Goal: Information Seeking & Learning: Find specific fact

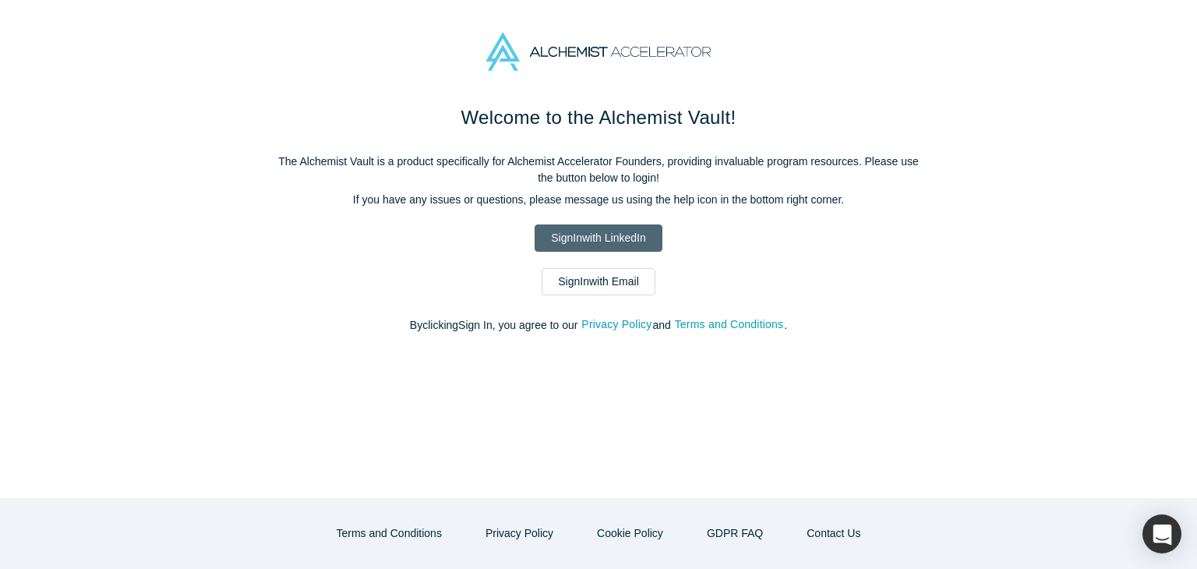
click at [578, 240] on link "Sign In with LinkedIn" at bounding box center [598, 238] width 127 height 27
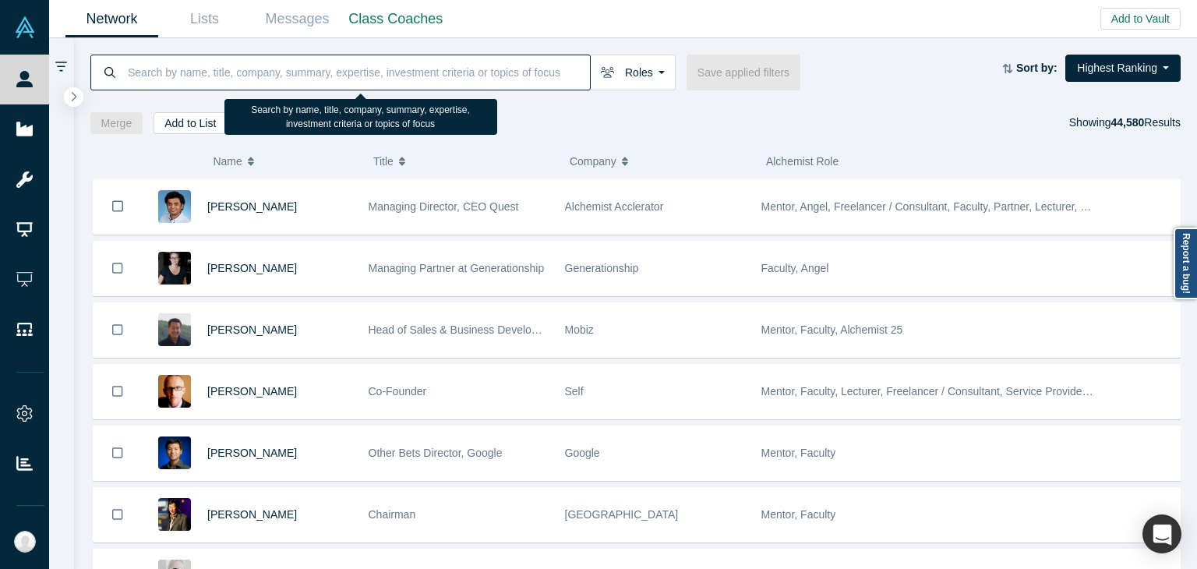
click at [338, 72] on input at bounding box center [358, 72] width 464 height 37
paste input "Lexi Viripaeff"
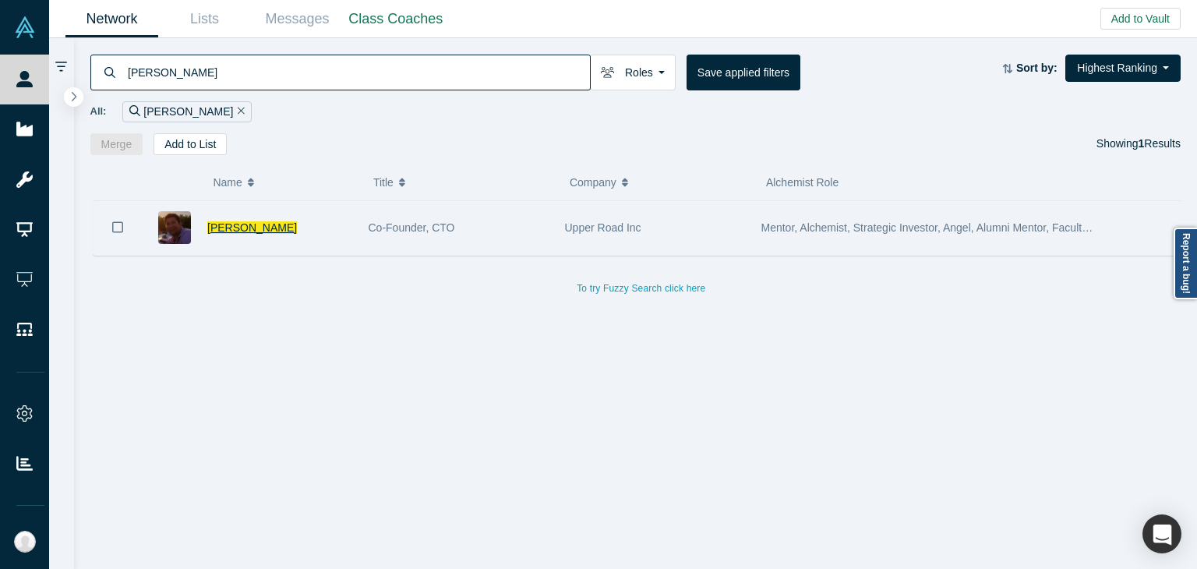
type input "Lexi Viripaeff"
click at [256, 228] on span "Lexi Viripaeff" at bounding box center [252, 227] width 90 height 12
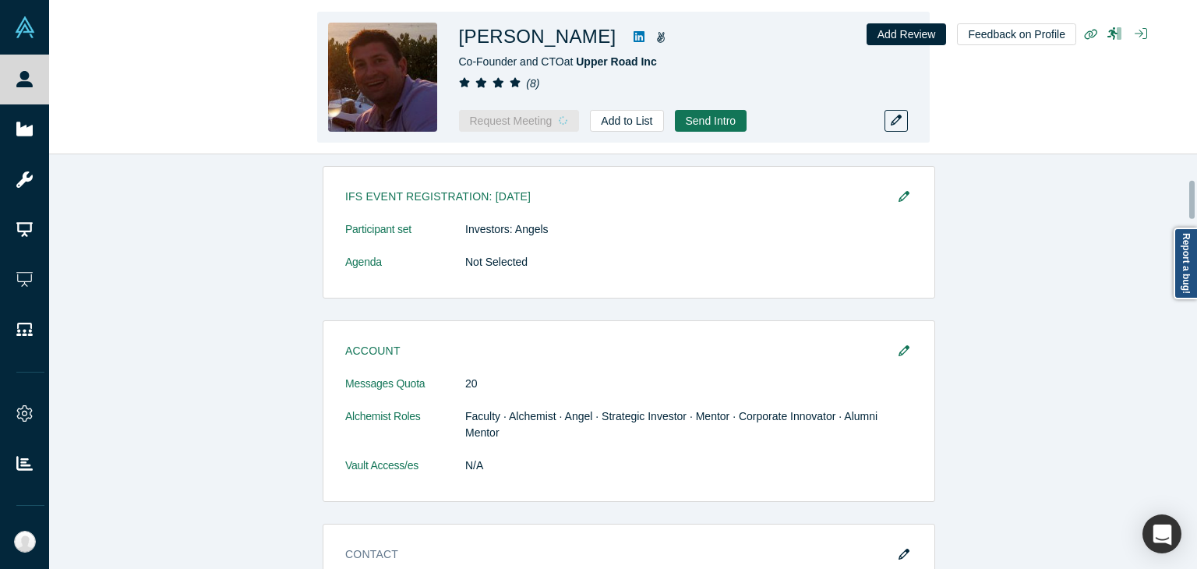
scroll to position [274, 0]
